Goal: Task Accomplishment & Management: Manage account settings

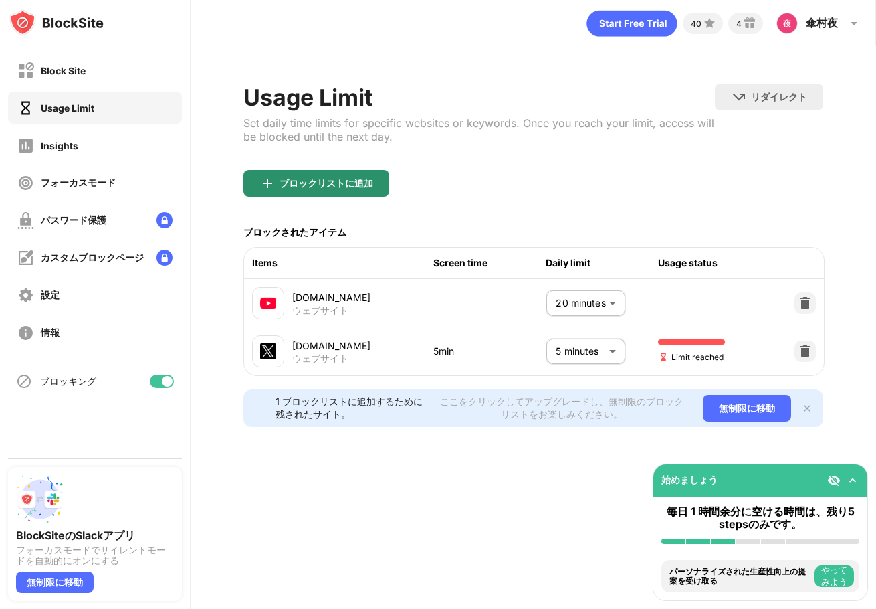
click at [350, 175] on div "ブロックリストに追加" at bounding box center [317, 183] width 146 height 27
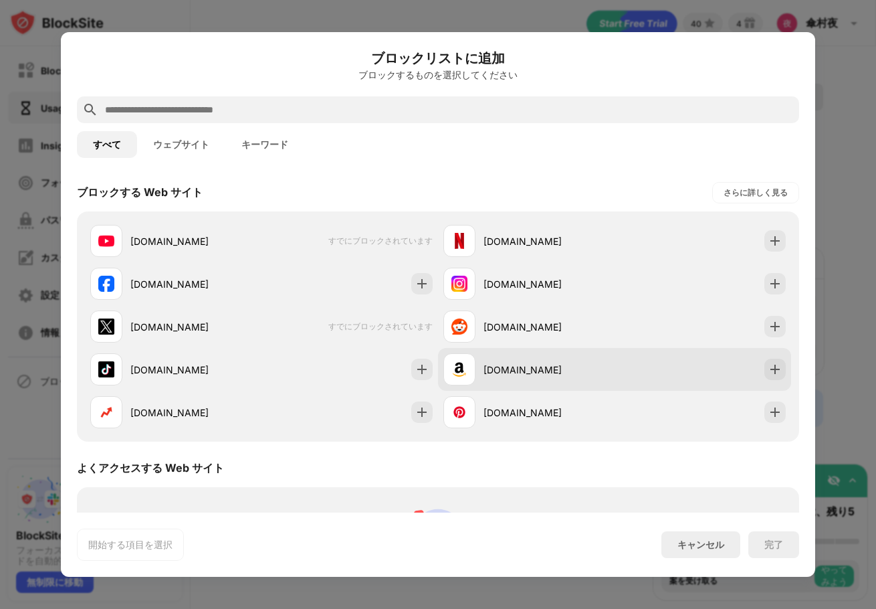
click at [764, 381] on div "[DOMAIN_NAME]" at bounding box center [614, 369] width 353 height 43
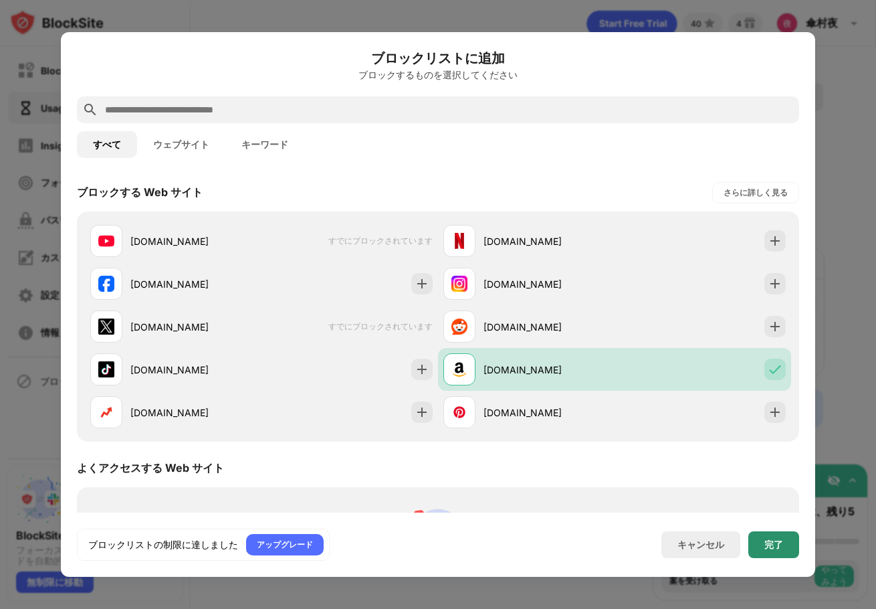
click at [768, 549] on div "完了" at bounding box center [774, 544] width 19 height 11
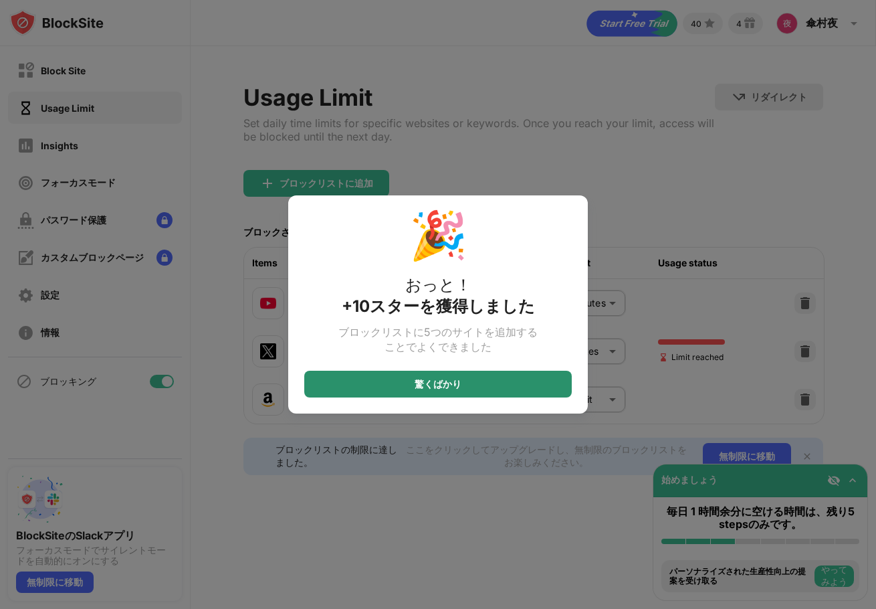
click at [498, 383] on div "驚くばかり" at bounding box center [438, 384] width 268 height 27
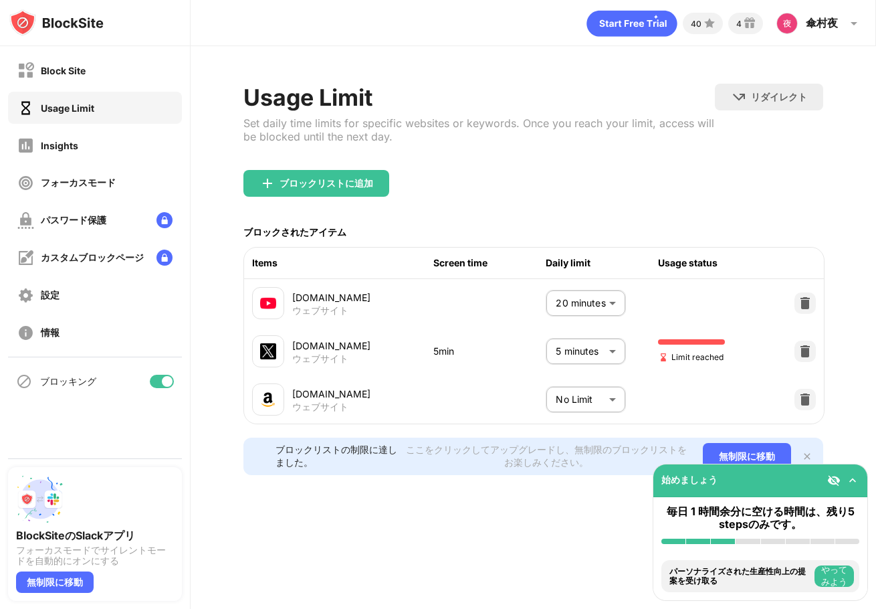
click at [605, 407] on body "Block Site Usage Limit Insights フォーカスモード パスワード保護 カスタムブロックページ 設定 情報 ブロッキング Block…" at bounding box center [438, 304] width 876 height 609
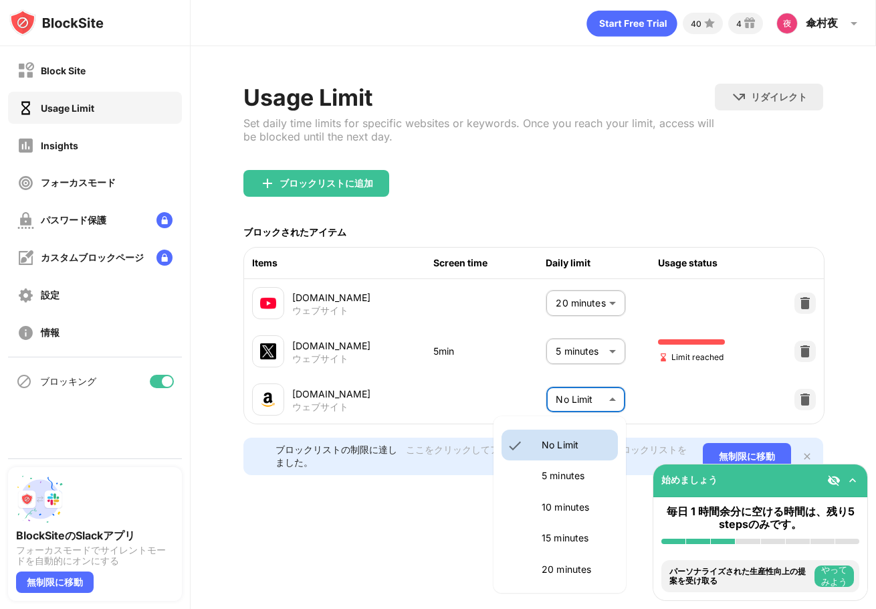
click at [588, 512] on p "10 minutes" at bounding box center [576, 507] width 68 height 15
type input "**"
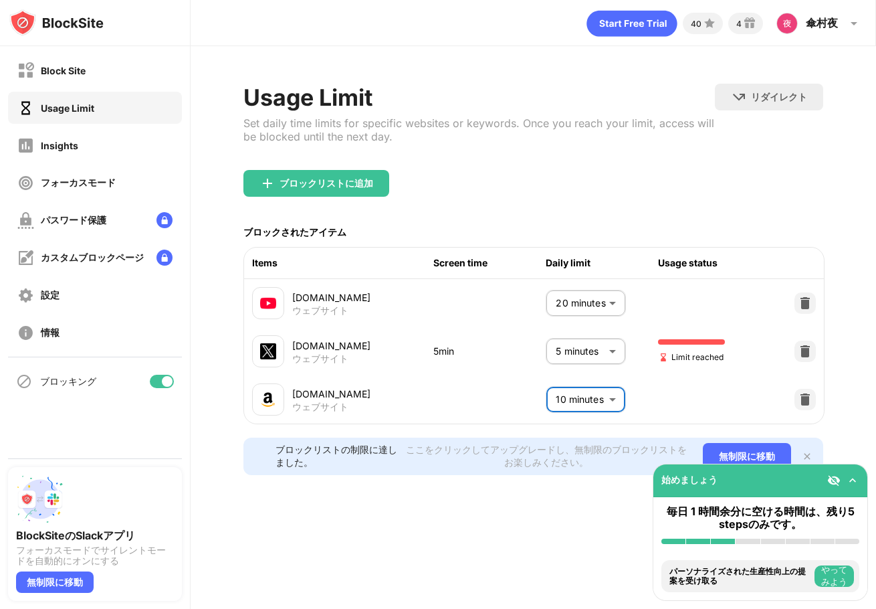
click at [314, 191] on div "ブロックリストに追加" at bounding box center [317, 183] width 146 height 27
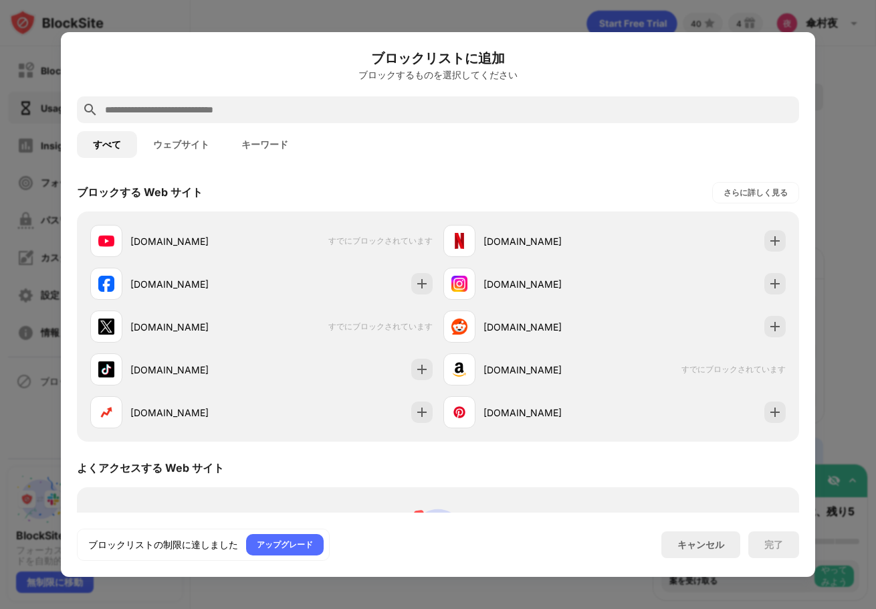
click at [180, 107] on input "text" at bounding box center [449, 110] width 690 height 16
click at [172, 151] on button "ウェブサイト" at bounding box center [181, 144] width 88 height 27
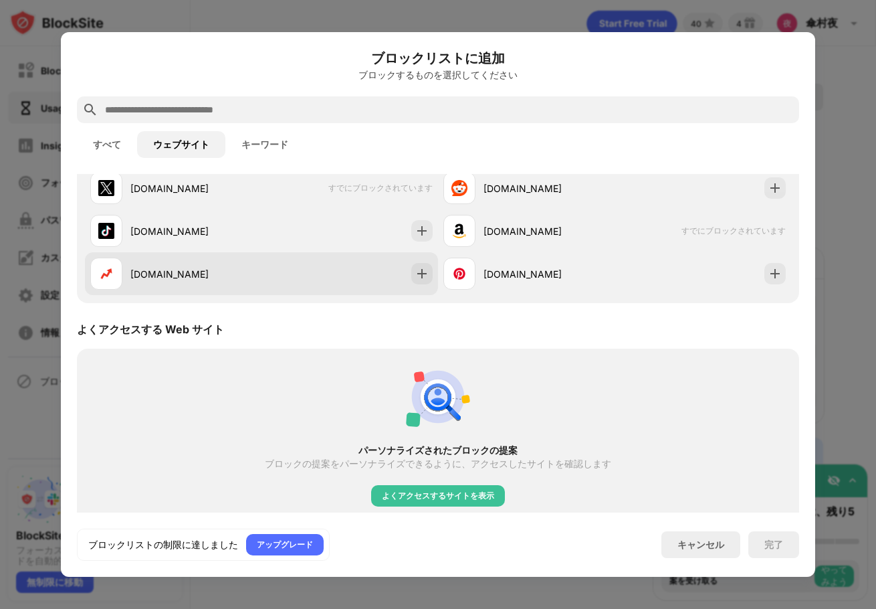
scroll to position [149, 0]
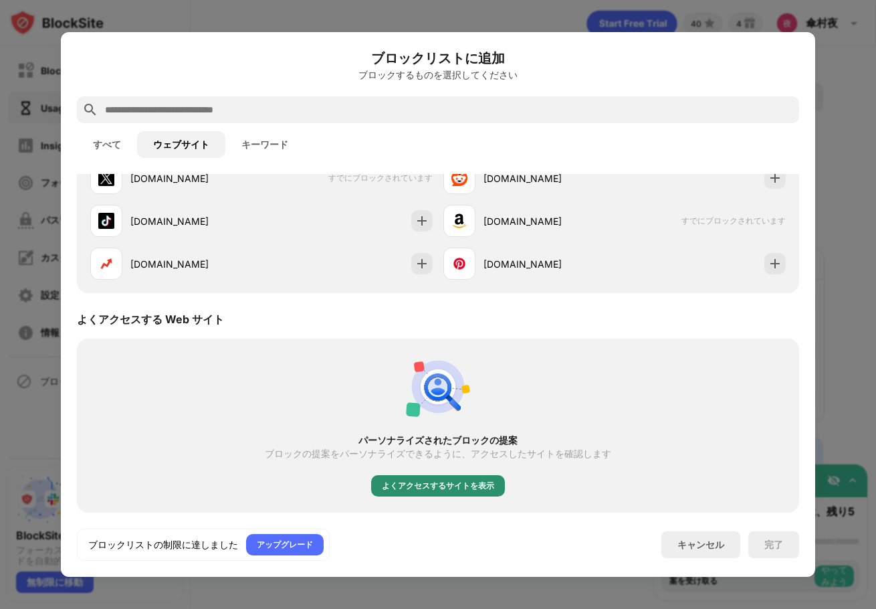
click at [439, 481] on div "よくアクセスするサイトを表示" at bounding box center [438, 485] width 112 height 13
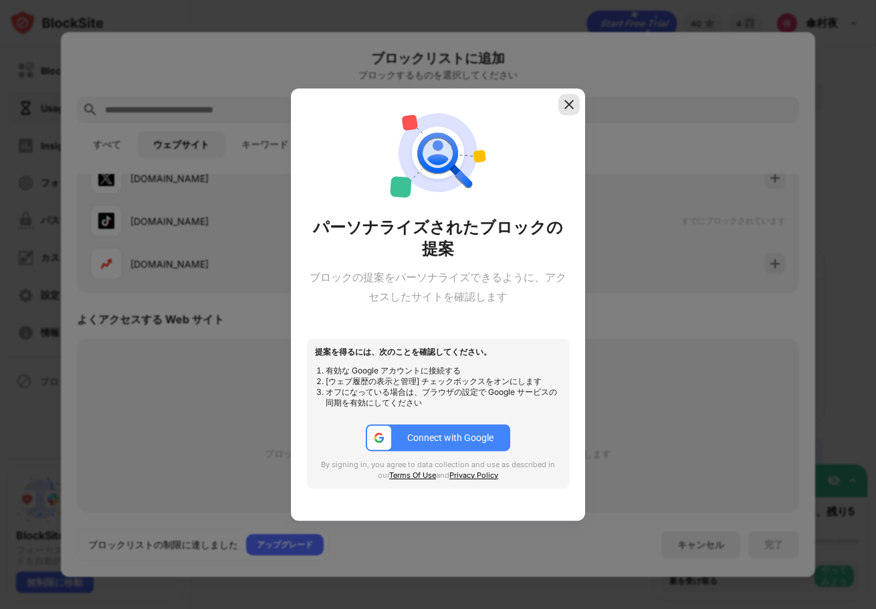
click at [567, 114] on div at bounding box center [569, 104] width 21 height 21
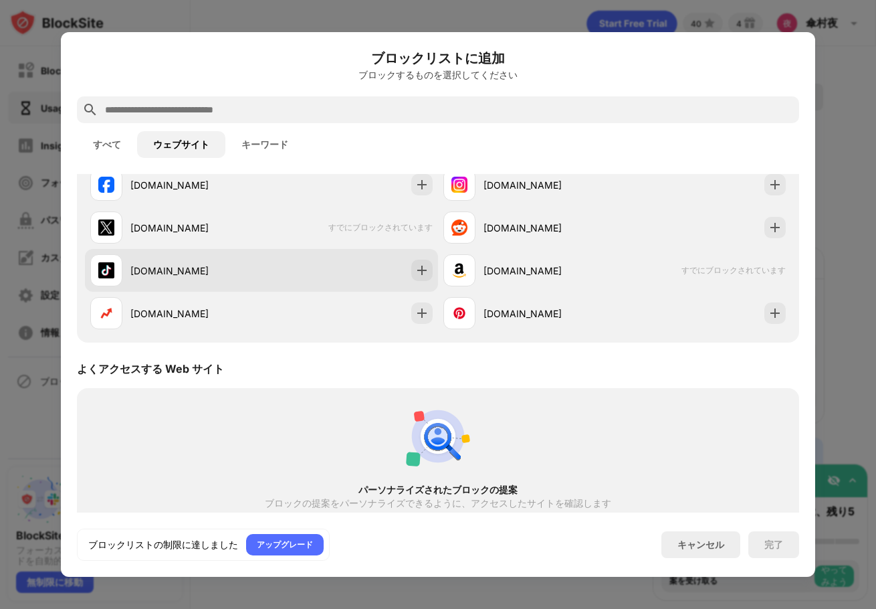
scroll to position [0, 0]
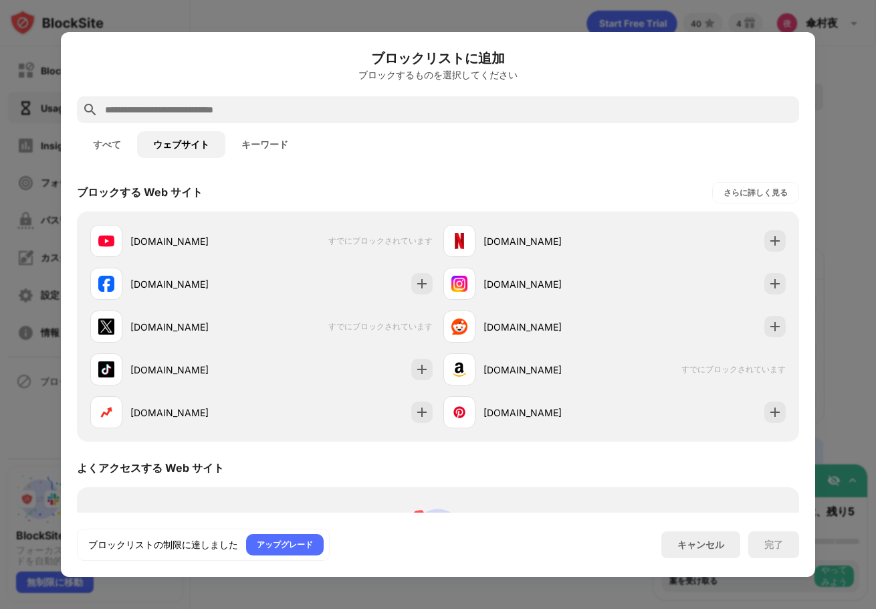
click at [98, 138] on button "すべて" at bounding box center [107, 144] width 60 height 27
click at [262, 142] on button "キーワード" at bounding box center [264, 144] width 79 height 27
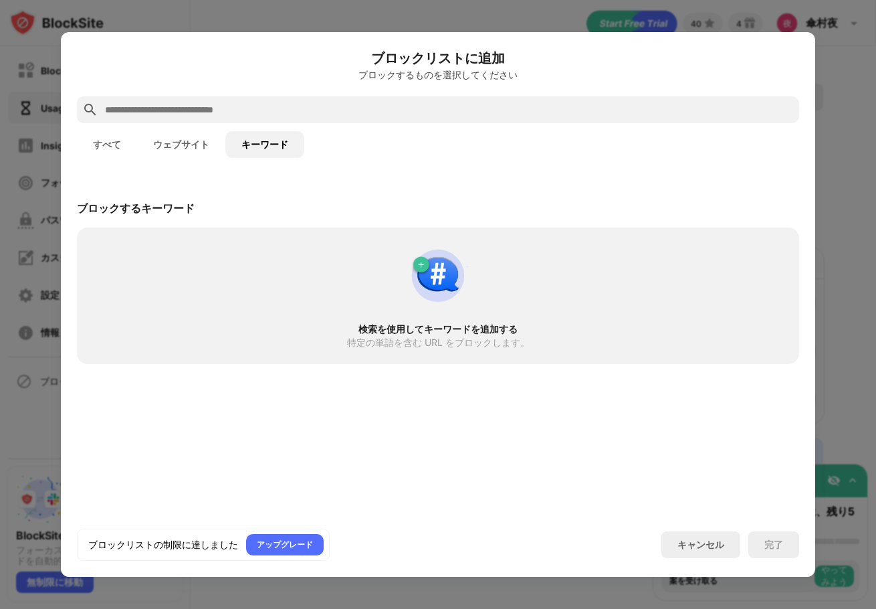
click at [142, 140] on button "ウェブサイト" at bounding box center [181, 144] width 88 height 27
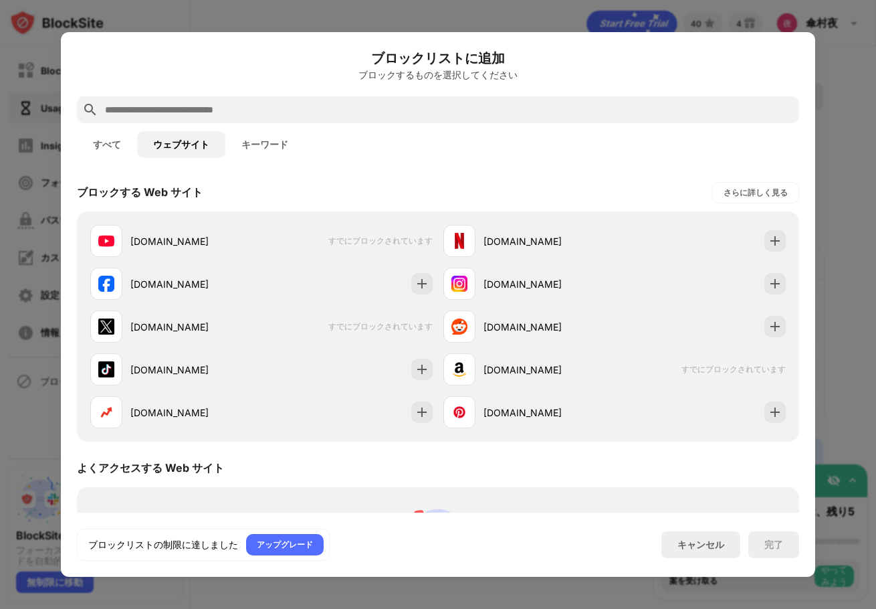
click at [94, 138] on button "すべて" at bounding box center [107, 144] width 60 height 27
click at [724, 202] on div "さらに詳しく見る" at bounding box center [755, 192] width 87 height 21
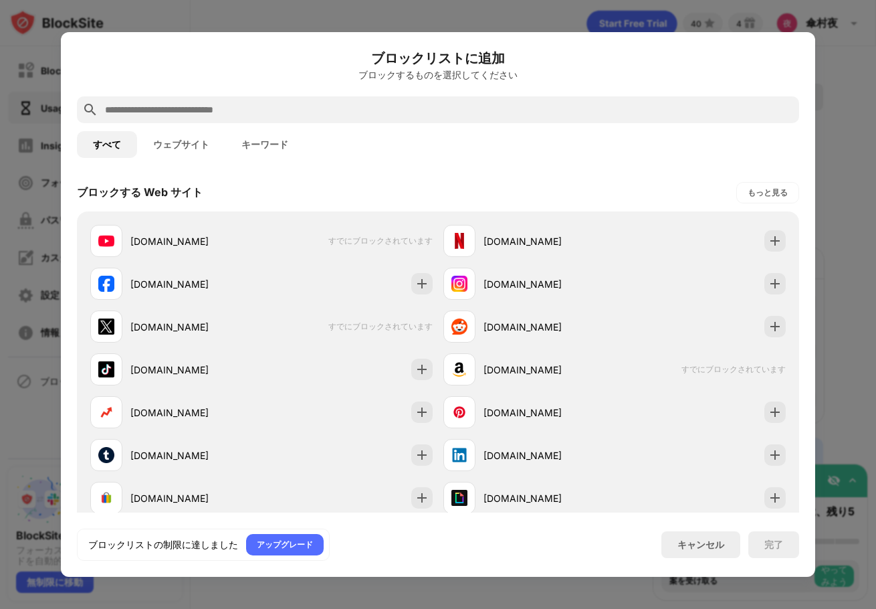
click at [145, 135] on button "ウェブサイト" at bounding box center [181, 144] width 88 height 27
click at [106, 135] on button "すべて" at bounding box center [107, 144] width 60 height 27
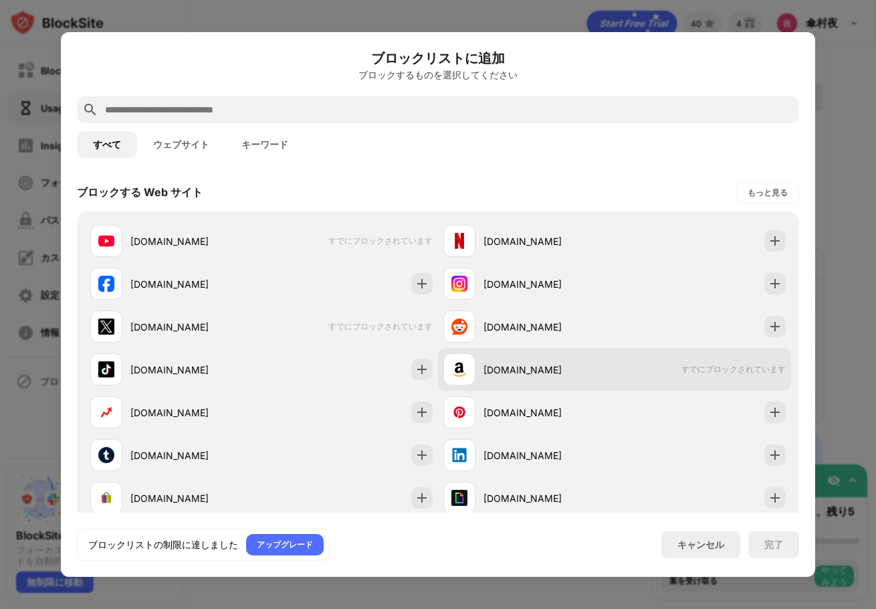
click at [737, 371] on span "すでにブロックされています" at bounding box center [734, 369] width 104 height 11
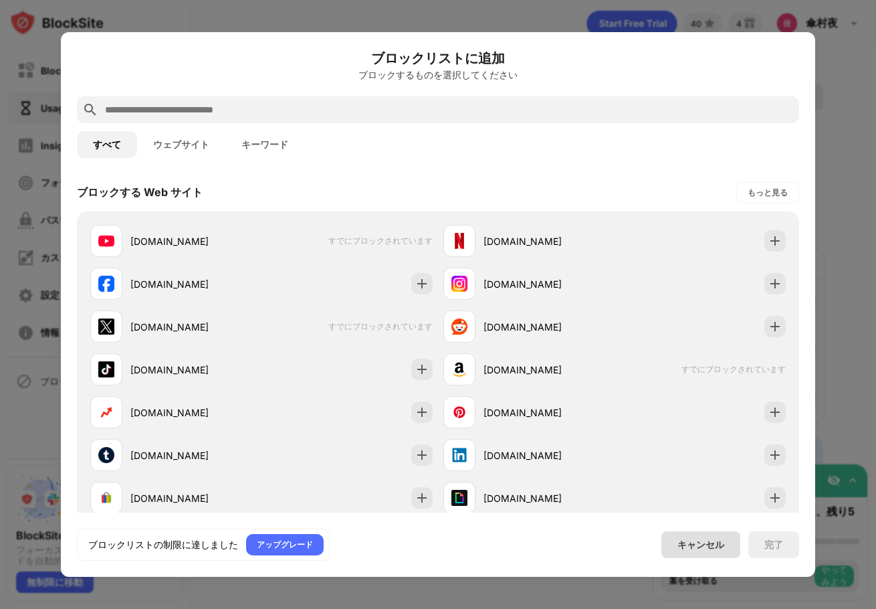
click at [705, 544] on div "キャンセル" at bounding box center [701, 545] width 47 height 13
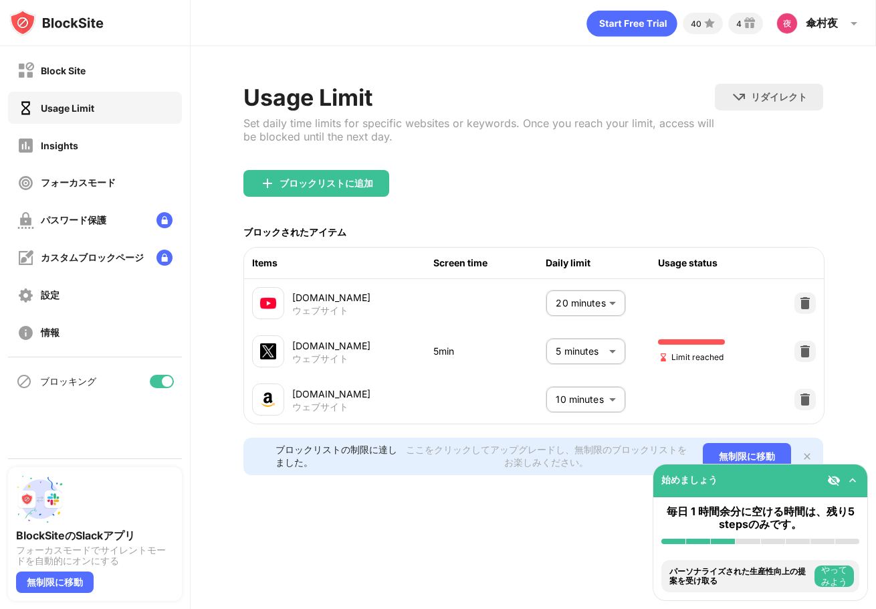
click at [795, 404] on div at bounding box center [805, 399] width 21 height 21
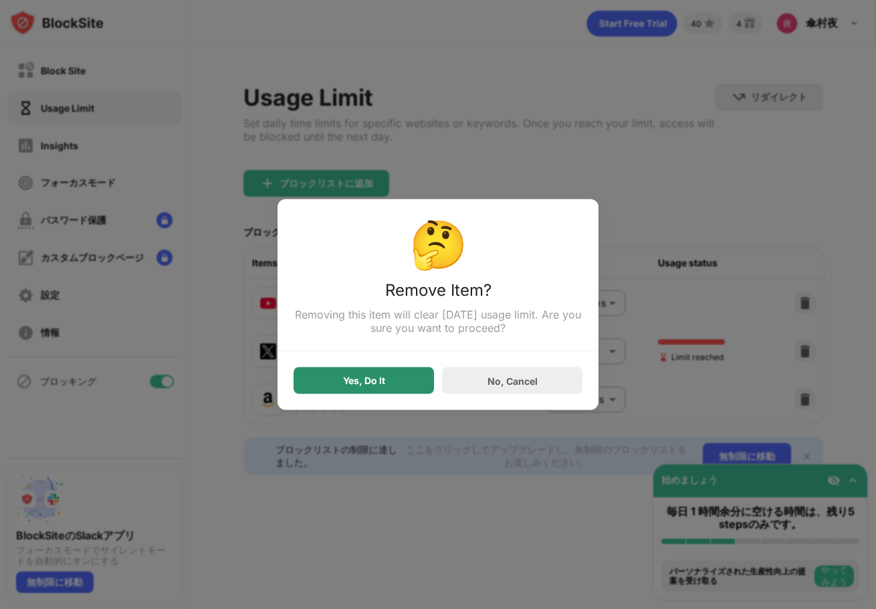
click at [357, 377] on div "Yes, Do It" at bounding box center [364, 380] width 140 height 27
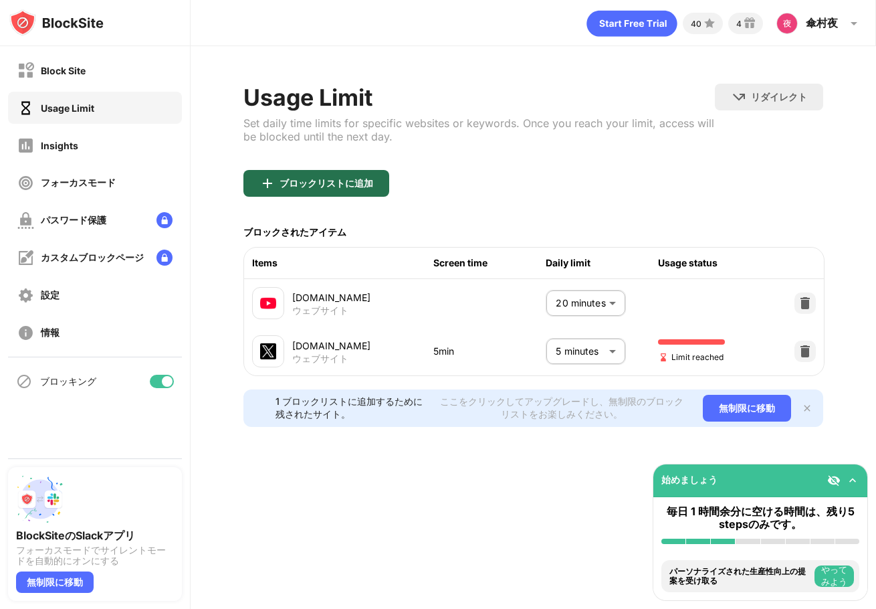
click at [338, 181] on div "ブロックリストに追加" at bounding box center [327, 183] width 94 height 11
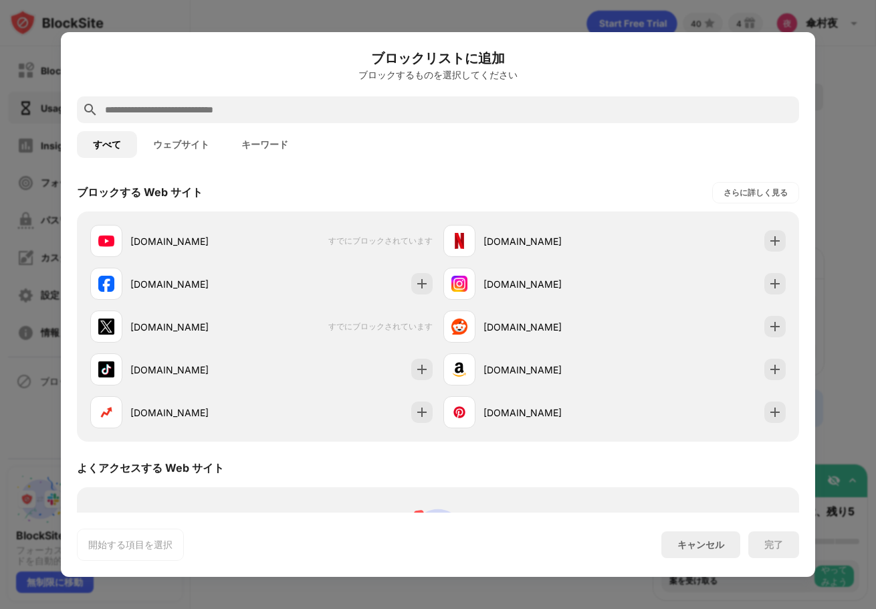
click at [118, 561] on div "ブロックリストに追加 ブロックするものを選択してください すべて ウェブサイト キーワード ブロックする Web サイト さらに詳しく見る [DOMAIN_N…" at bounding box center [438, 304] width 755 height 545
click at [166, 140] on button "ウェブサイト" at bounding box center [181, 144] width 88 height 27
click at [250, 134] on button "キーワード" at bounding box center [264, 144] width 79 height 27
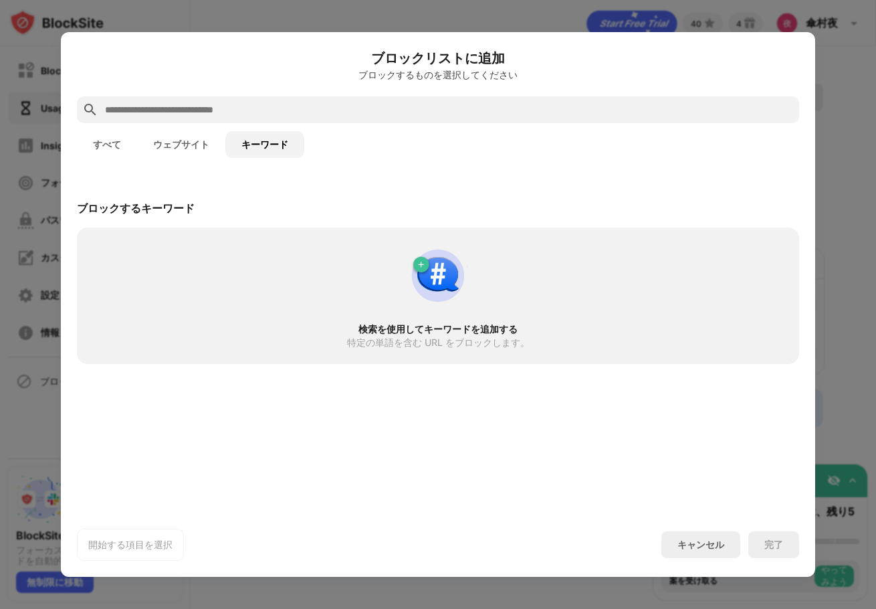
click at [197, 124] on div "すべて ウェブサイト キーワード" at bounding box center [438, 144] width 723 height 43
click at [304, 286] on div "検索を使用してキーワードを追加する 特定の単語を含む URL をブロックします。" at bounding box center [438, 295] width 706 height 120
click at [427, 307] on img at bounding box center [438, 276] width 64 height 64
click at [179, 134] on button "ウェブサイト" at bounding box center [181, 144] width 88 height 27
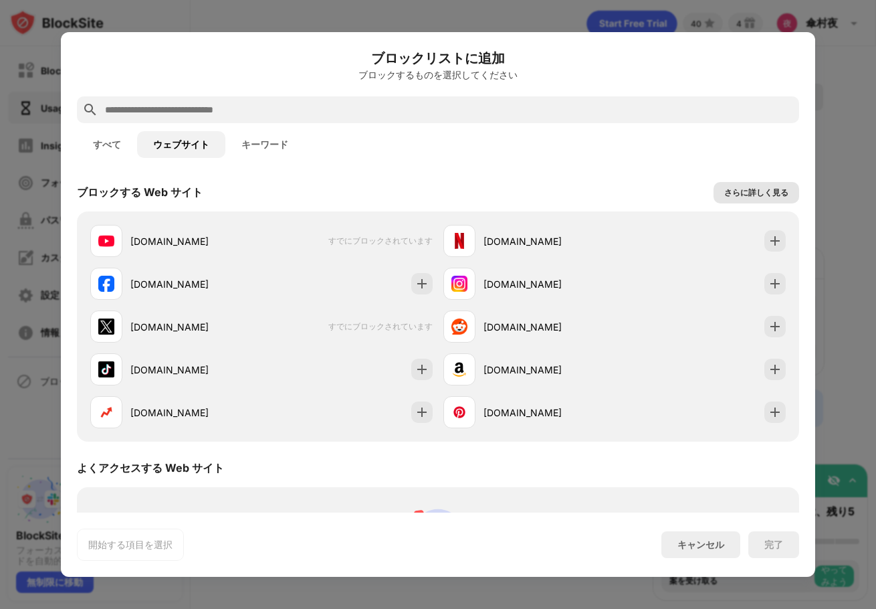
click at [744, 200] on div "さらに詳しく見る" at bounding box center [757, 192] width 86 height 21
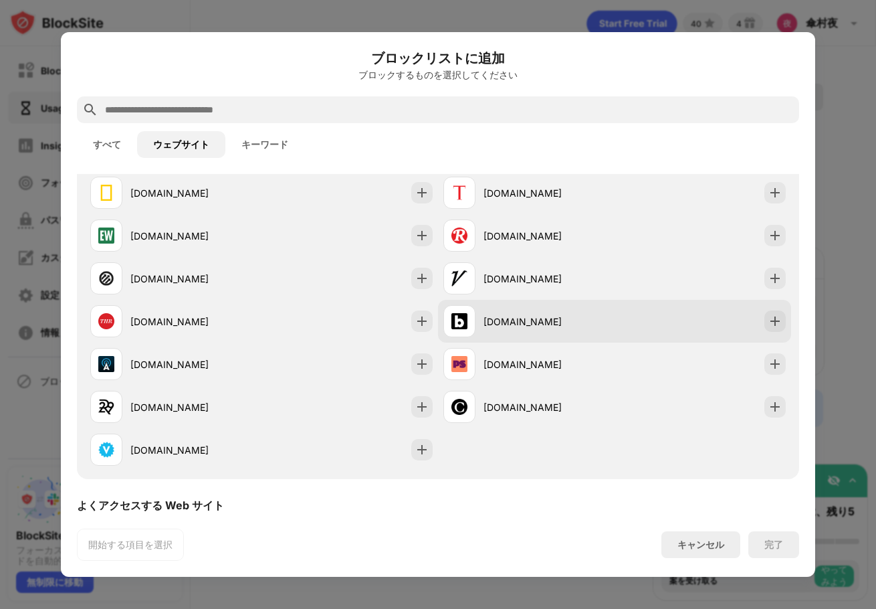
scroll to position [1433, 0]
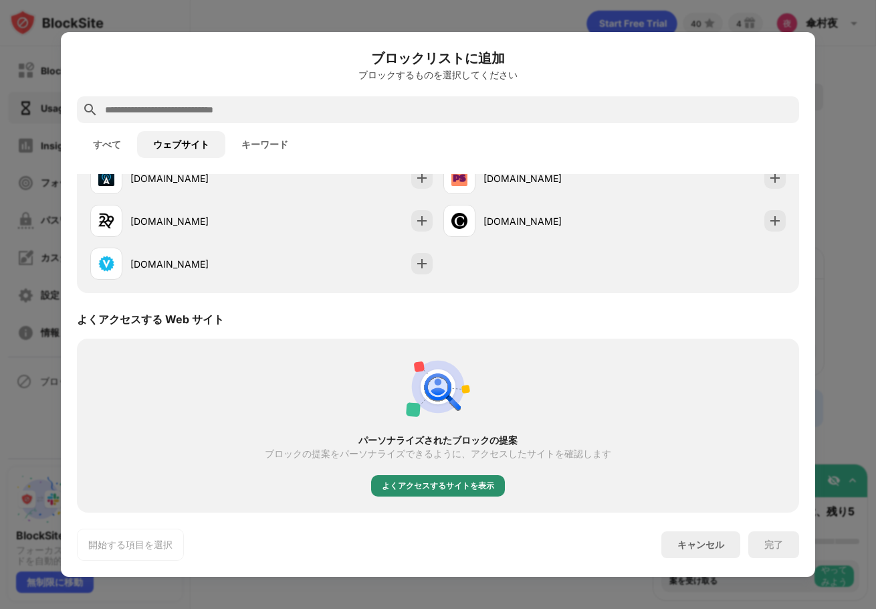
click at [437, 484] on div "よくアクセスするサイトを表示" at bounding box center [438, 485] width 112 height 13
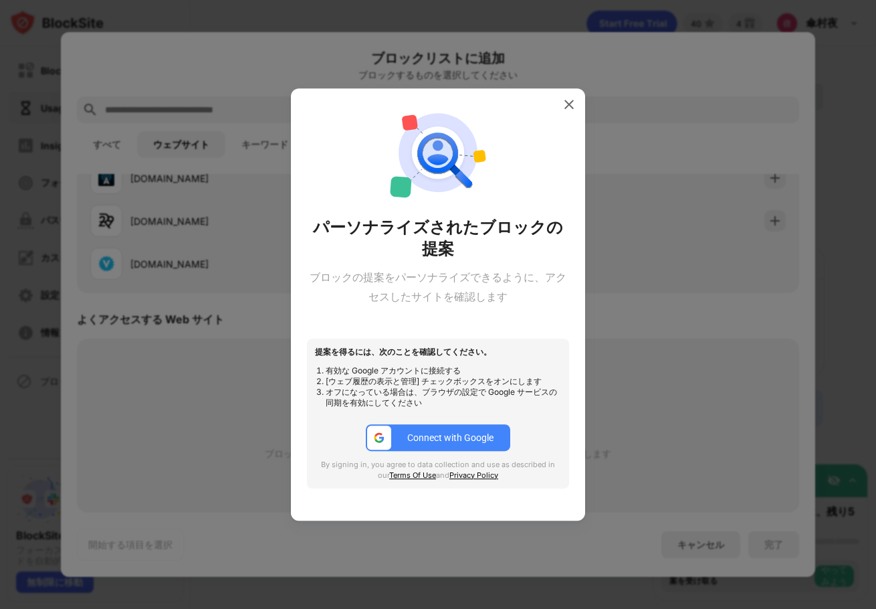
click at [419, 444] on button "Connect with Google" at bounding box center [438, 437] width 145 height 27
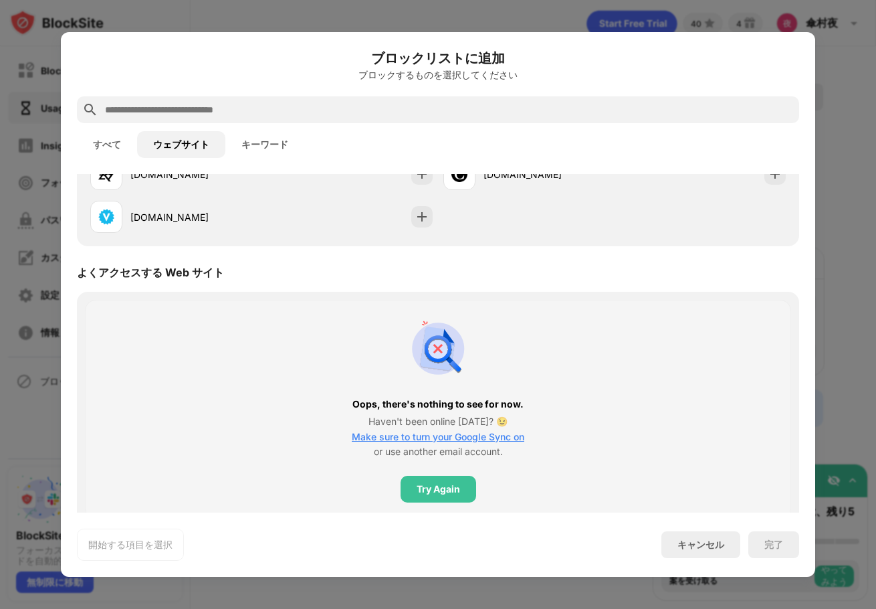
scroll to position [1495, 0]
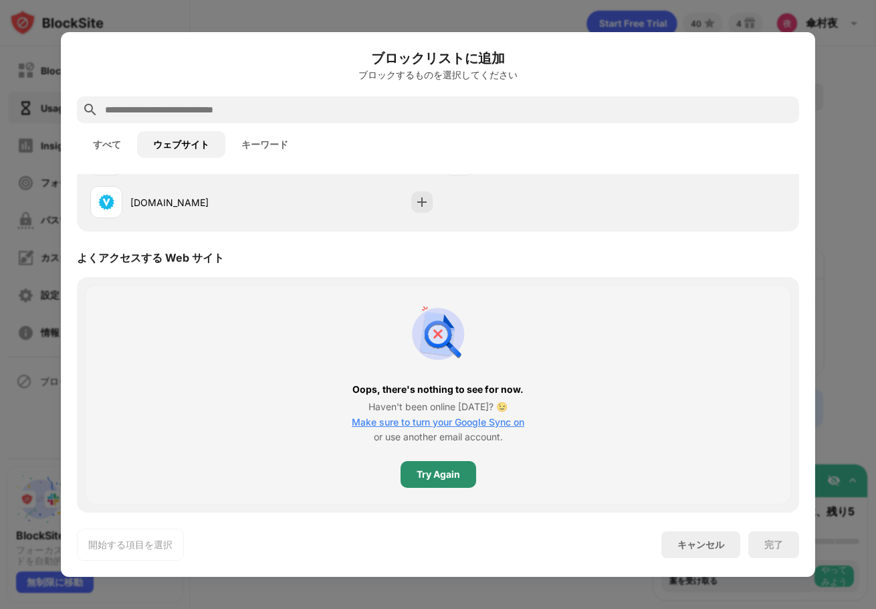
click at [432, 474] on div "Try Again" at bounding box center [438, 474] width 43 height 11
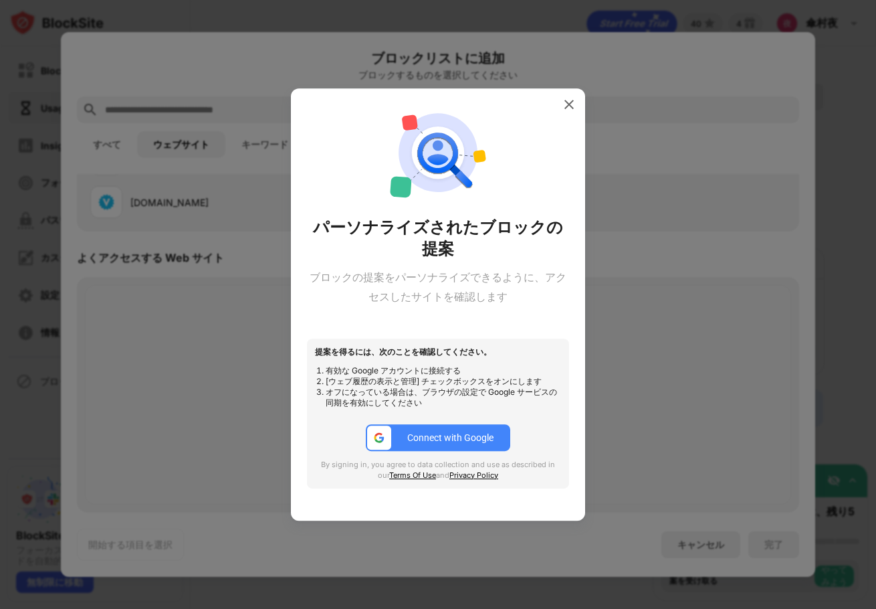
click at [457, 442] on div "Connect with Google" at bounding box center [450, 437] width 86 height 11
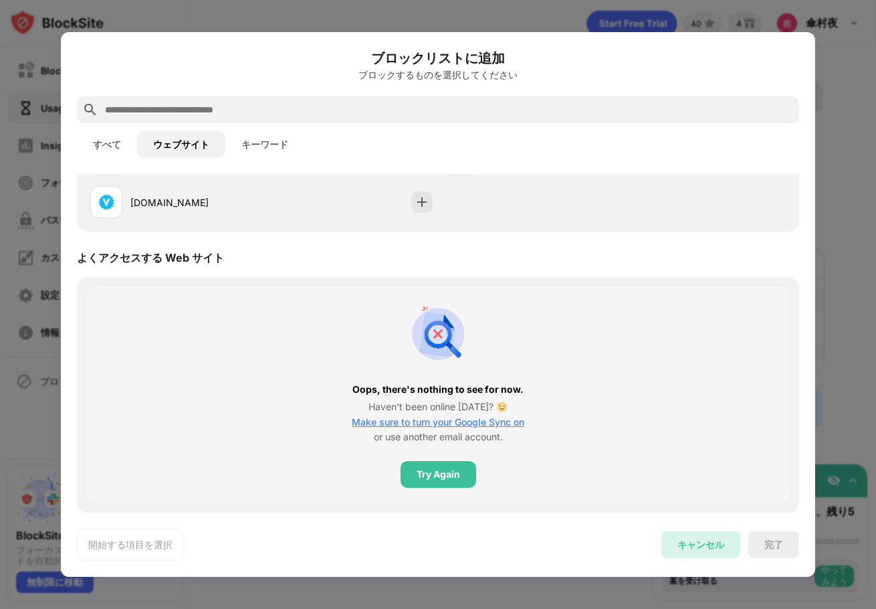
click at [698, 545] on div "キャンセル" at bounding box center [701, 545] width 47 height 13
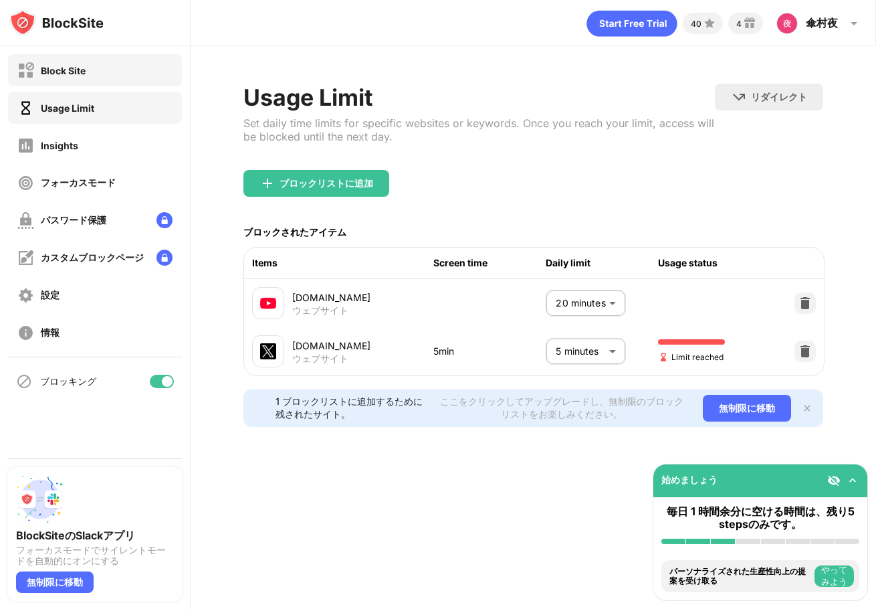
click at [69, 76] on div "Block Site" at bounding box center [63, 70] width 45 height 11
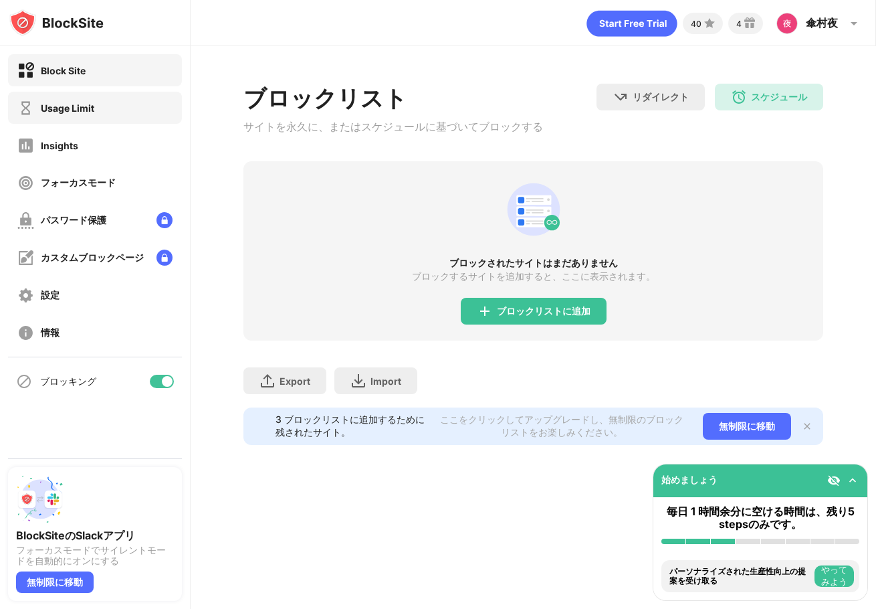
click at [62, 95] on div "Usage Limit" at bounding box center [95, 108] width 174 height 32
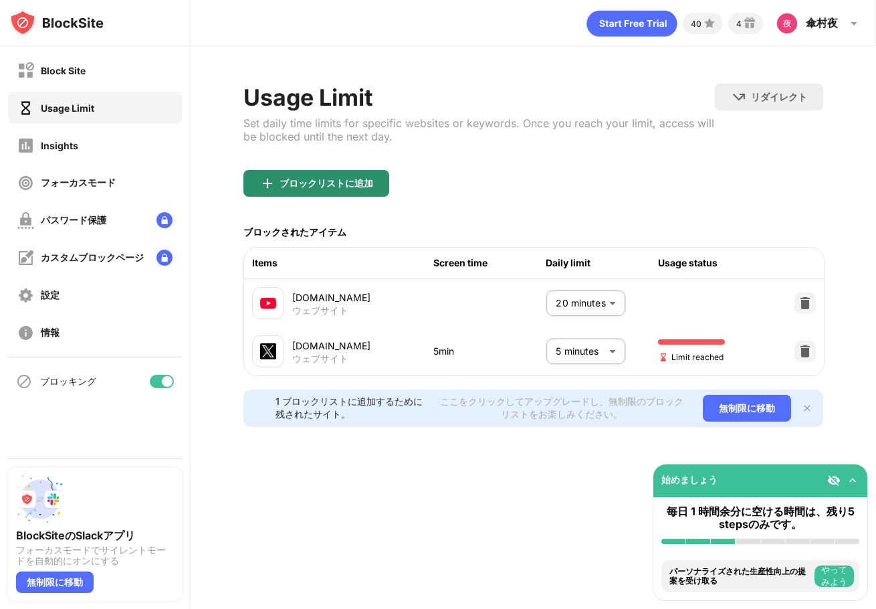
click at [343, 193] on div "ブロックリストに追加" at bounding box center [317, 183] width 146 height 27
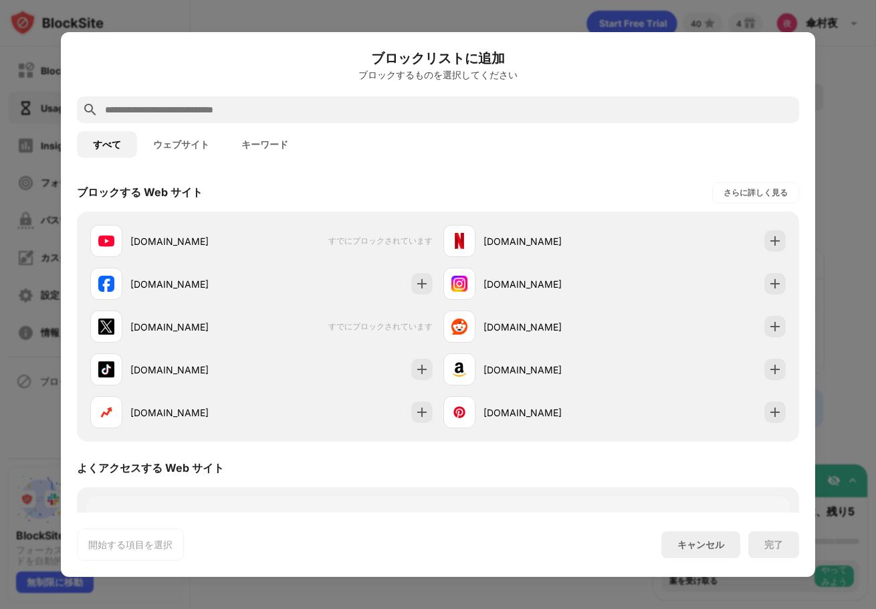
click at [244, 140] on button "キーワード" at bounding box center [264, 144] width 79 height 27
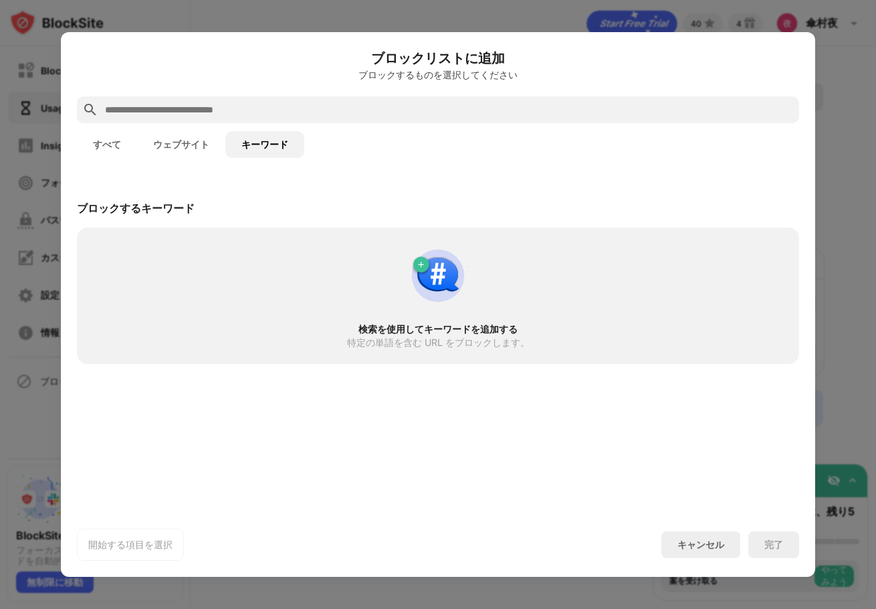
click at [440, 284] on img at bounding box center [438, 276] width 64 height 64
click at [439, 333] on div "検索を使用してキーワードを追加する" at bounding box center [438, 329] width 674 height 11
click at [408, 342] on div "特定の単語を含む URL をブロックします。" at bounding box center [438, 342] width 183 height 11
click at [210, 151] on button "ウェブサイト" at bounding box center [181, 144] width 88 height 27
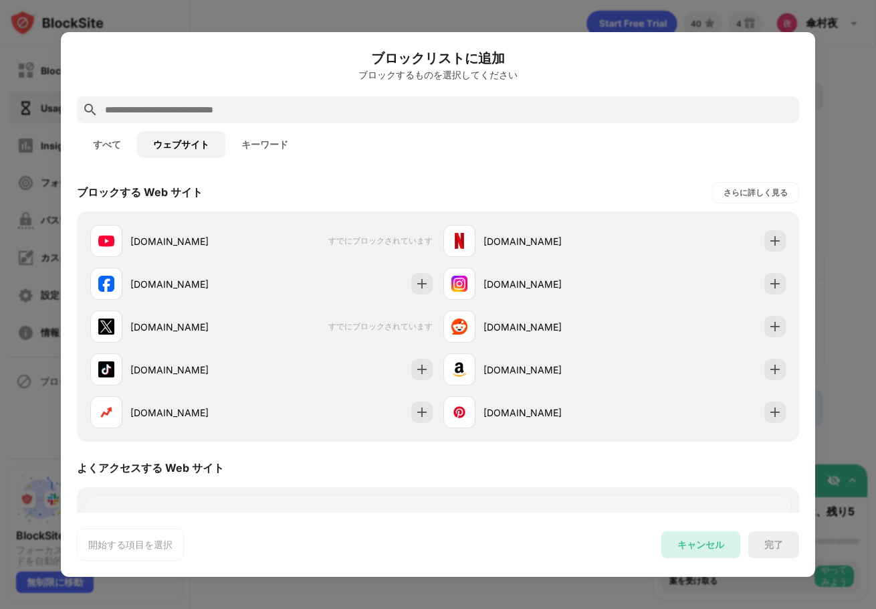
click at [697, 539] on div "キャンセル" at bounding box center [701, 545] width 47 height 13
